Goal: Transaction & Acquisition: Purchase product/service

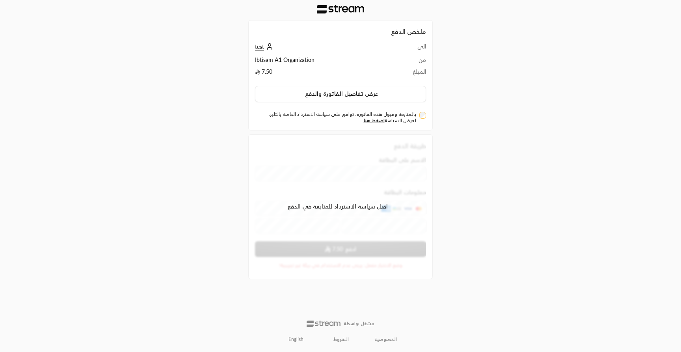
click at [301, 336] on link "English" at bounding box center [296, 339] width 24 height 13
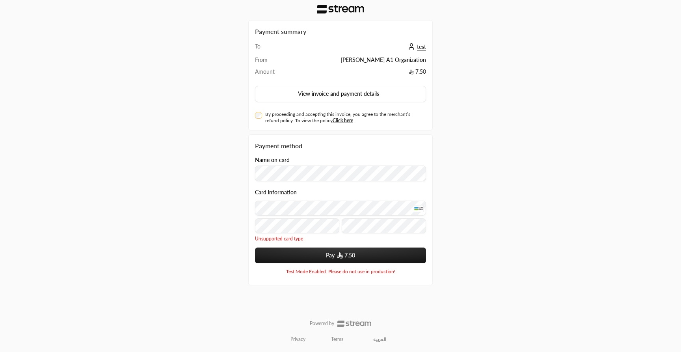
click at [315, 255] on button "Pay 7.50" at bounding box center [340, 255] width 171 height 16
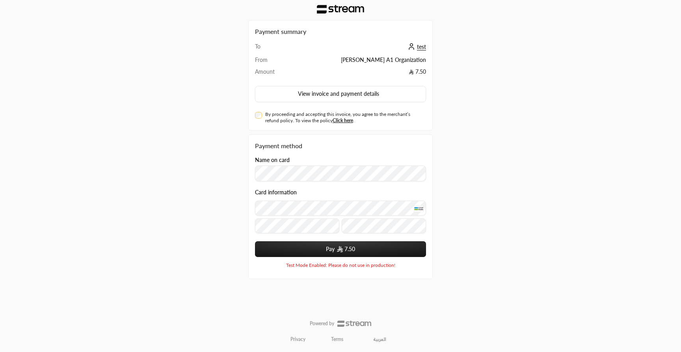
click at [303, 258] on div "Name on card Card information Pay 7.50 Powered by Moyasar Test Mode Enabled: Pl…" at bounding box center [340, 213] width 171 height 112
click at [303, 254] on button "Pay 7.50" at bounding box center [340, 249] width 171 height 16
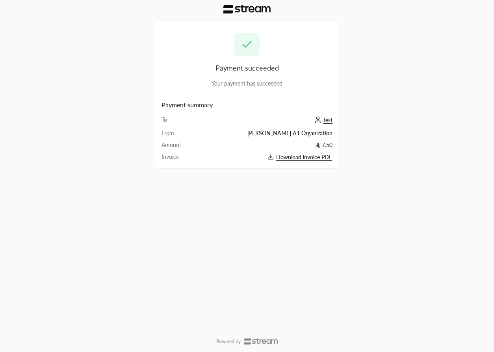
click at [413, 193] on div "Payment succeeded Your payment has succeeded Payment summary To test From Ibtis…" at bounding box center [247, 176] width 494 height 352
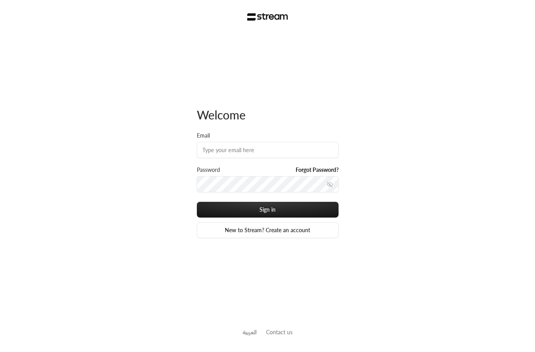
type input "[PERSON_NAME][EMAIL_ADDRESS][DOMAIN_NAME]"
click at [197, 202] on button "Sign in" at bounding box center [268, 210] width 142 height 16
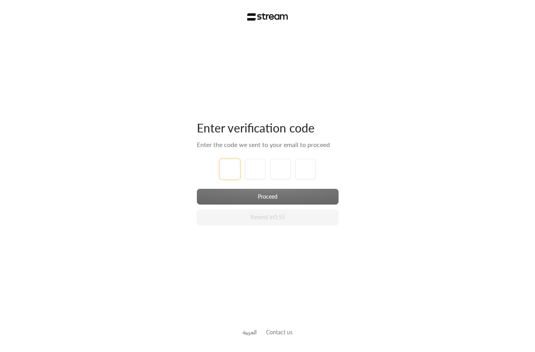
type input "1"
type input "2"
type input "3"
type input "4"
